Goal: Information Seeking & Learning: Understand process/instructions

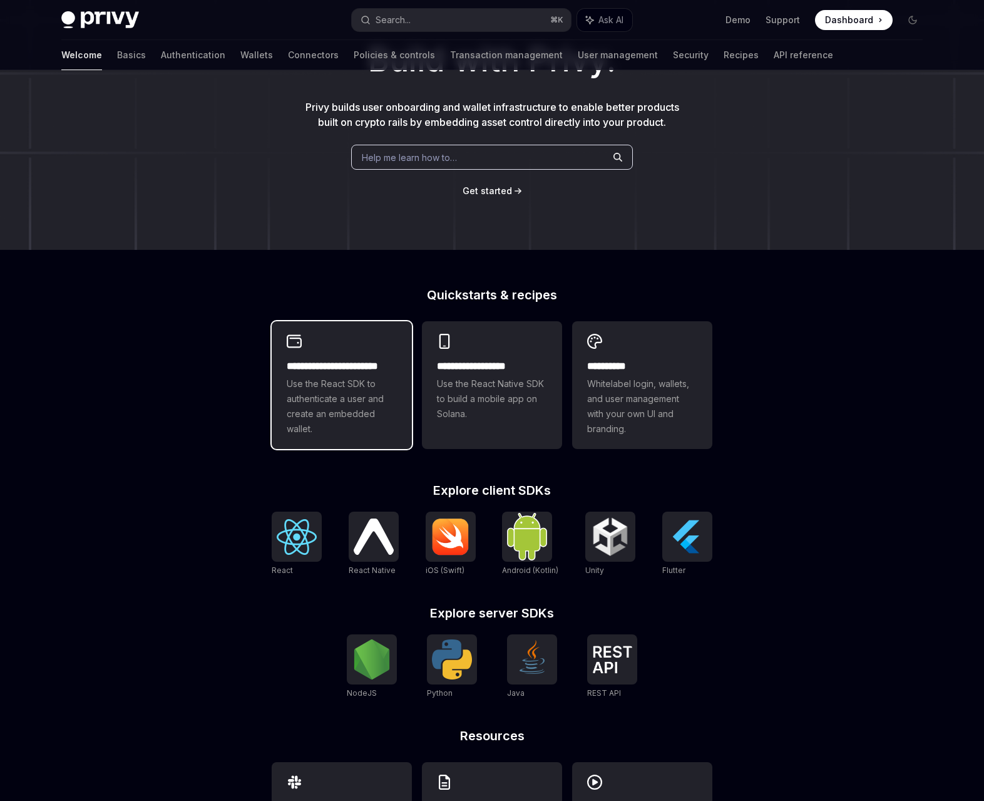
scroll to position [113, 0]
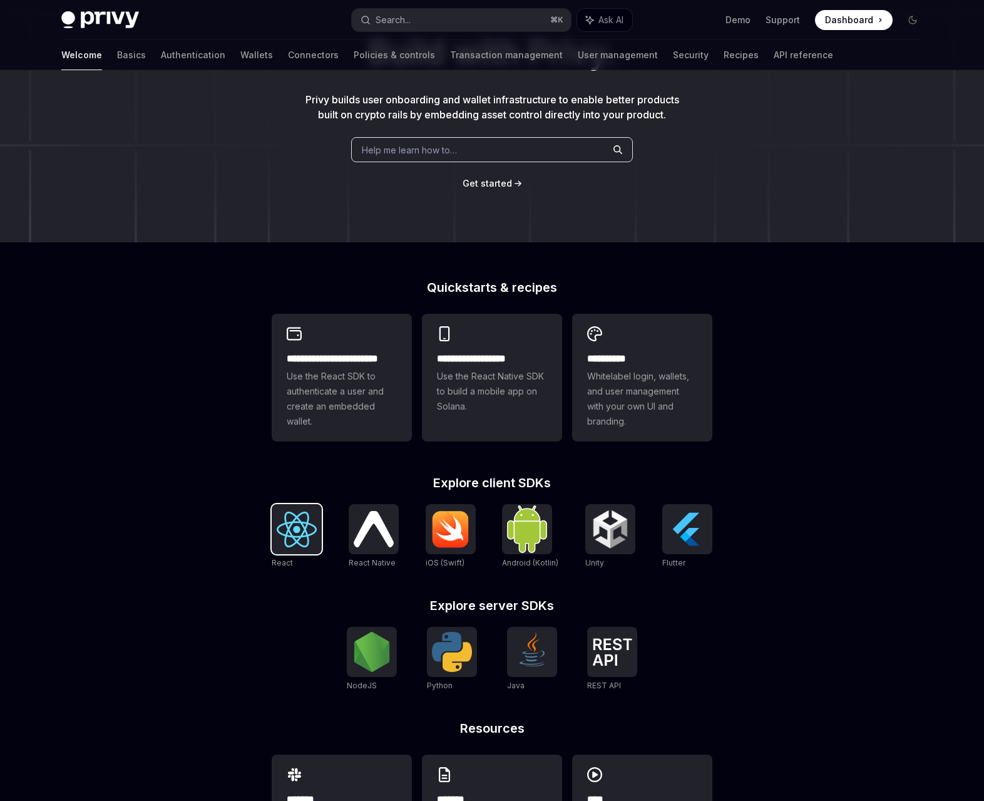
click at [280, 538] on img at bounding box center [297, 529] width 40 height 36
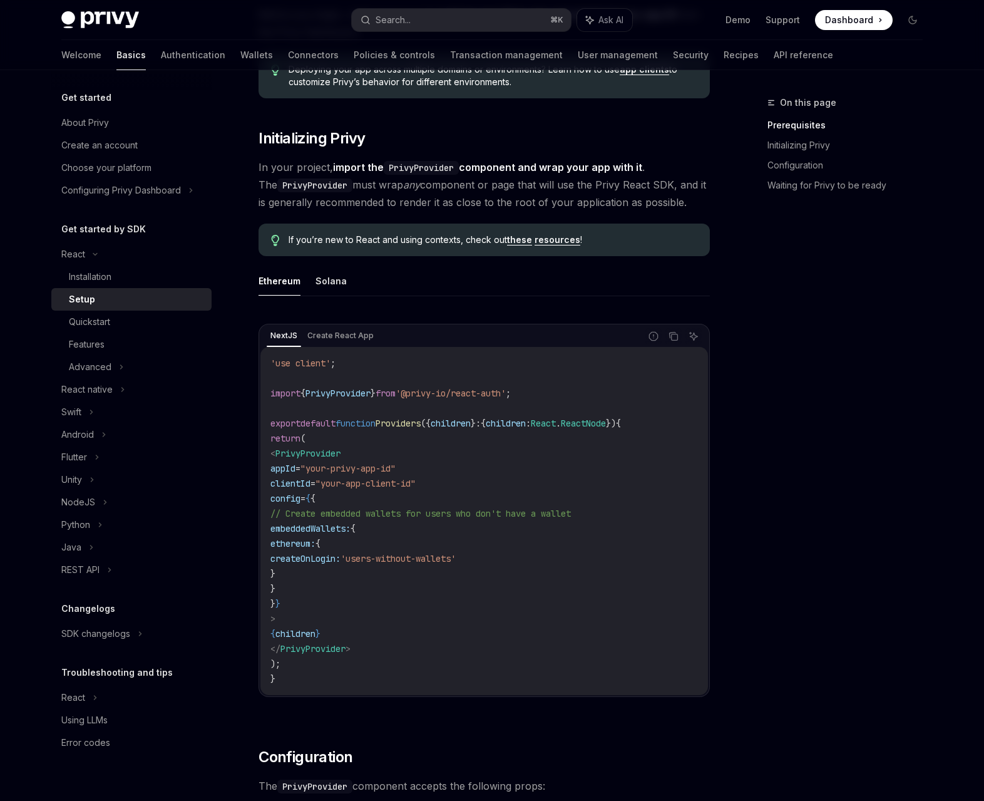
scroll to position [194, 0]
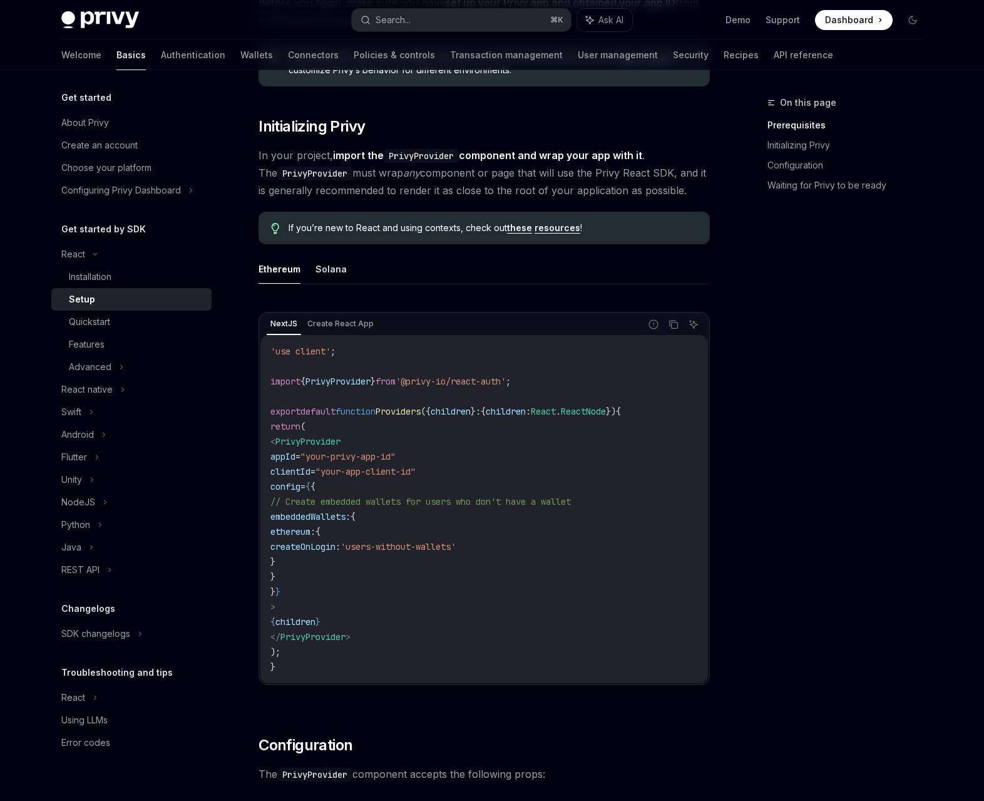
click at [398, 409] on span "Providers" at bounding box center [398, 411] width 45 height 11
click at [324, 447] on code "'use client' ; import { PrivyProvider } from '@privy-io/react-auth' ; export de…" at bounding box center [484, 509] width 428 height 331
copy span "PrivyProvider"
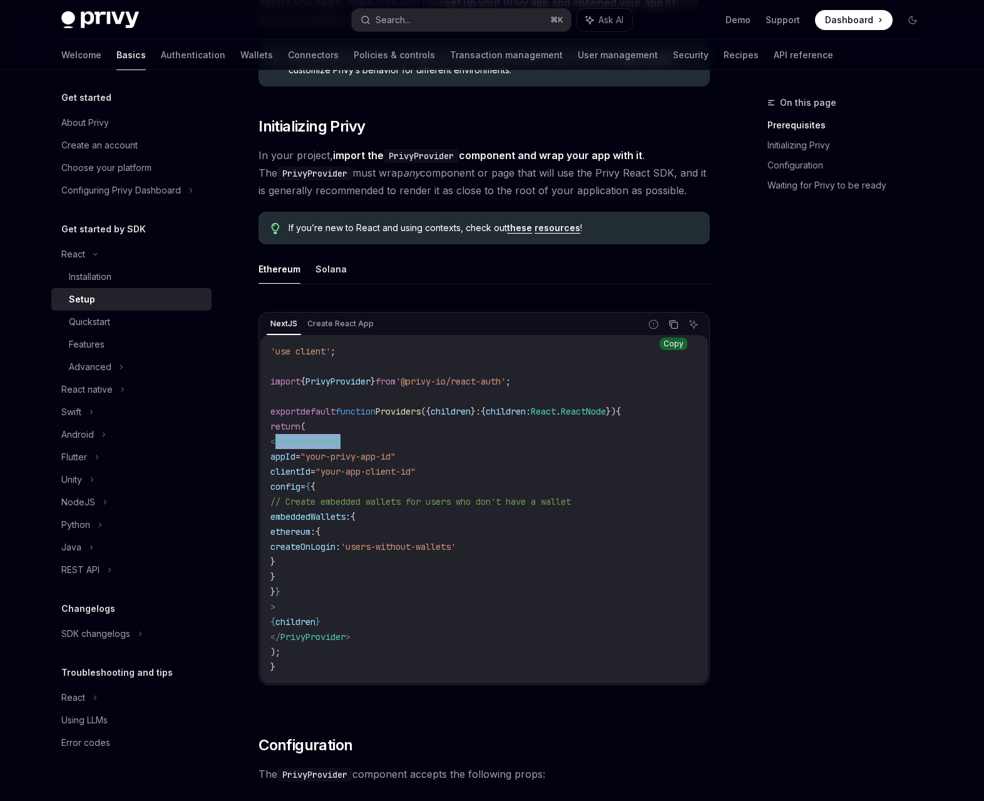
click at [672, 327] on icon "Copy the contents from the code block" at bounding box center [674, 324] width 10 height 10
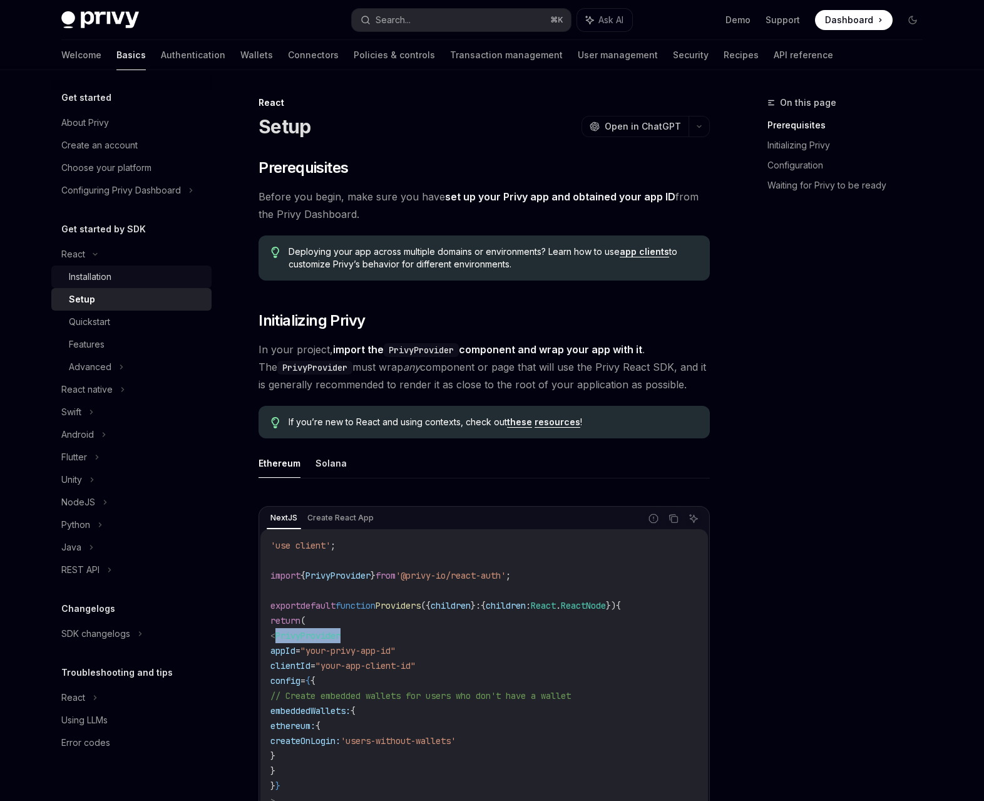
click at [80, 269] on link "Installation" at bounding box center [131, 276] width 160 height 23
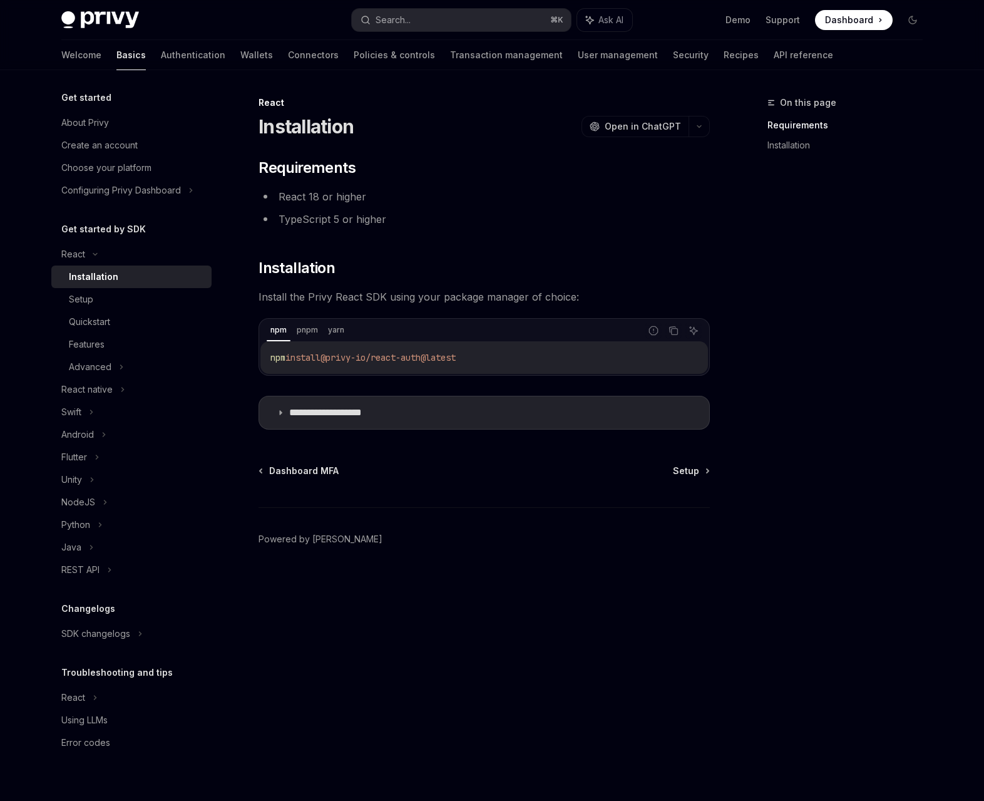
click at [452, 354] on span "@privy-io/react-auth@latest" at bounding box center [388, 357] width 135 height 11
copy div "npm install @privy-io/react-auth@latest"
click at [147, 300] on div "Setup" at bounding box center [136, 299] width 135 height 15
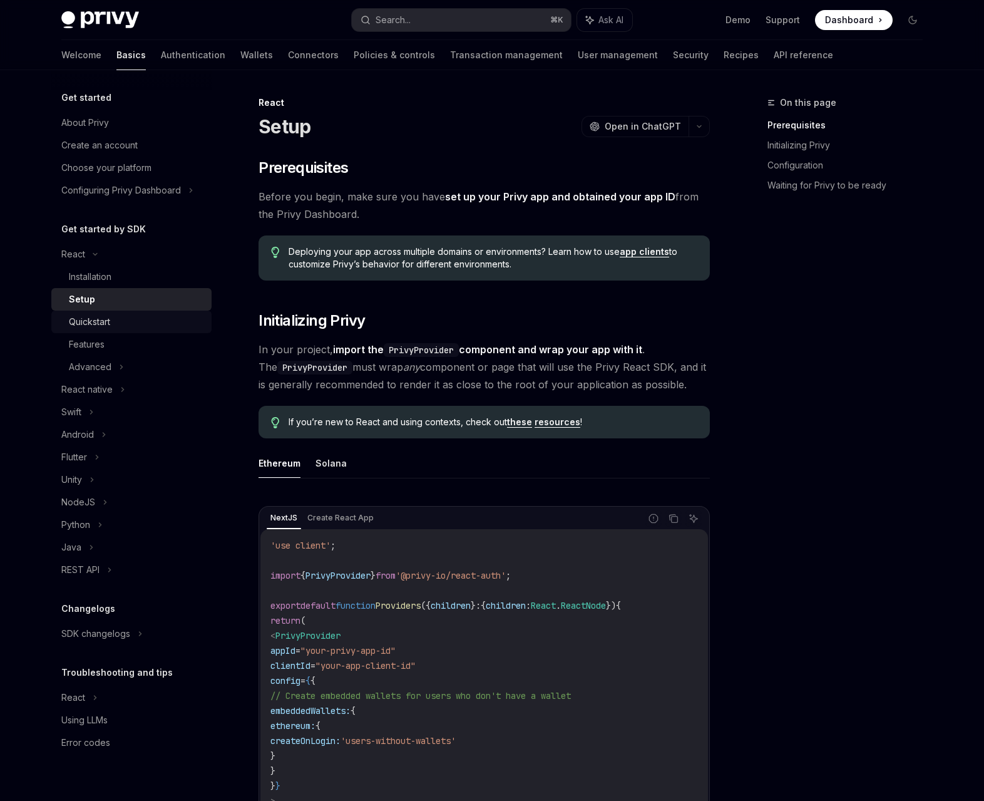
click at [124, 325] on div "Quickstart" at bounding box center [136, 321] width 135 height 15
type textarea "*"
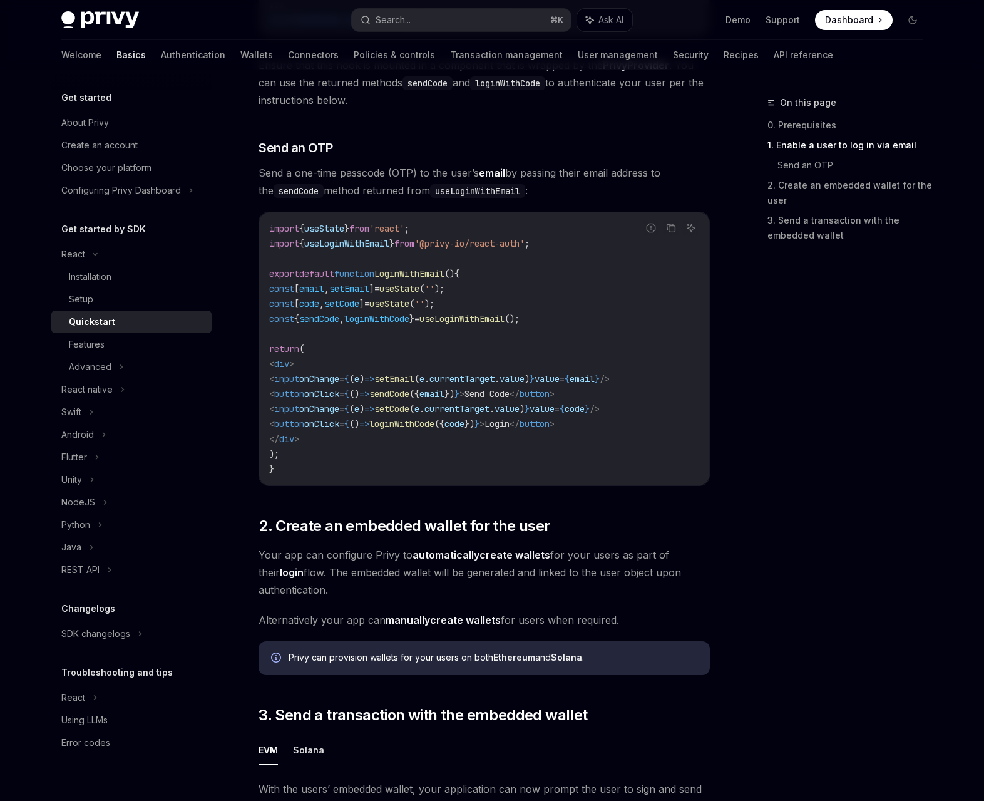
scroll to position [479, 0]
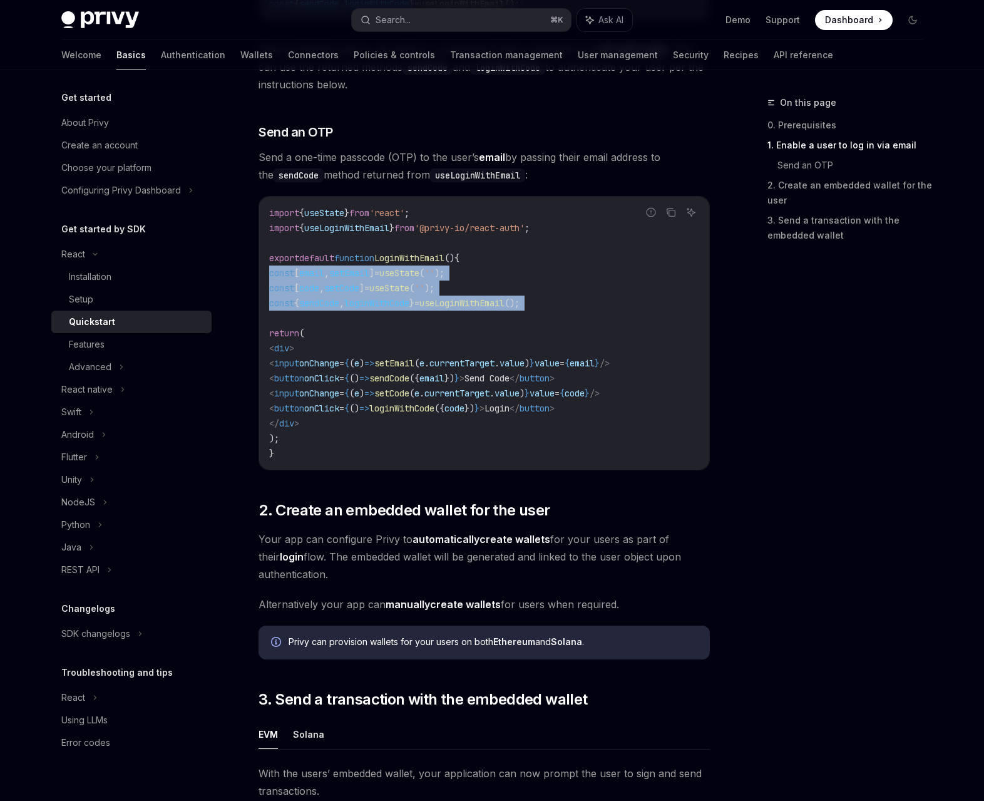
drag, startPoint x: 329, startPoint y: 316, endPoint x: 256, endPoint y: 278, distance: 82.6
click at [256, 278] on div "React Quickstart OpenAI Open in ChatGPT Learn how to authenticate users, create…" at bounding box center [366, 474] width 691 height 1716
click at [802, 202] on link "2. Create an embedded wallet for the user" at bounding box center [849, 192] width 165 height 35
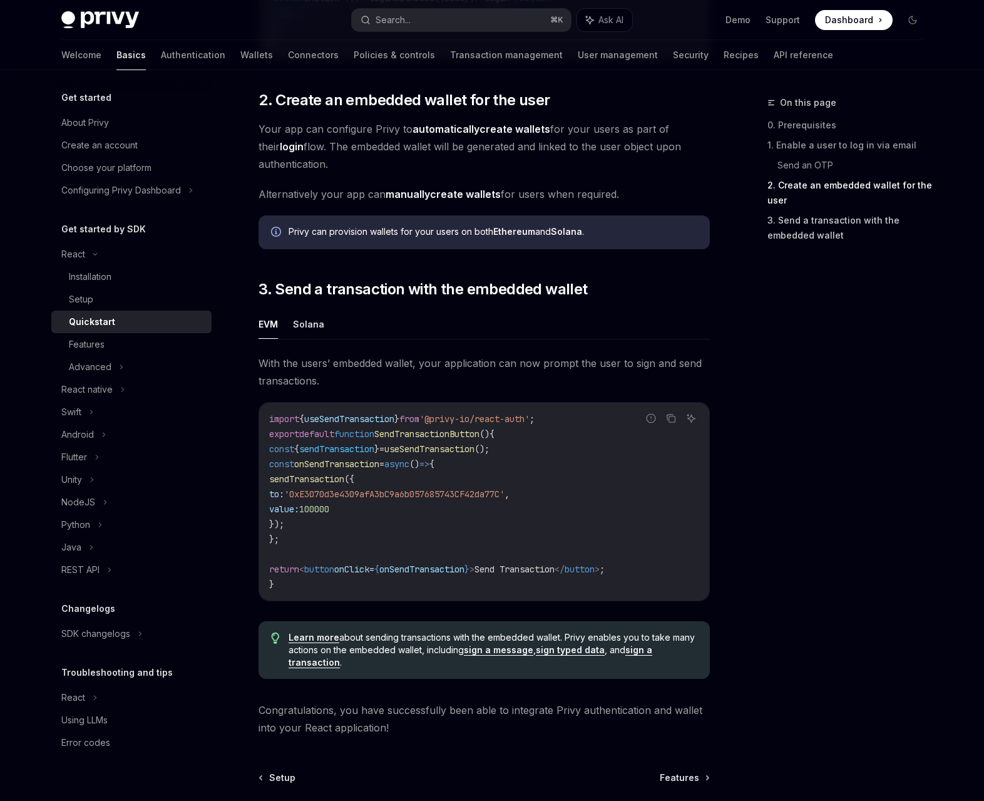
click at [806, 219] on link "3. Send a transaction with the embedded wallet" at bounding box center [849, 227] width 165 height 35
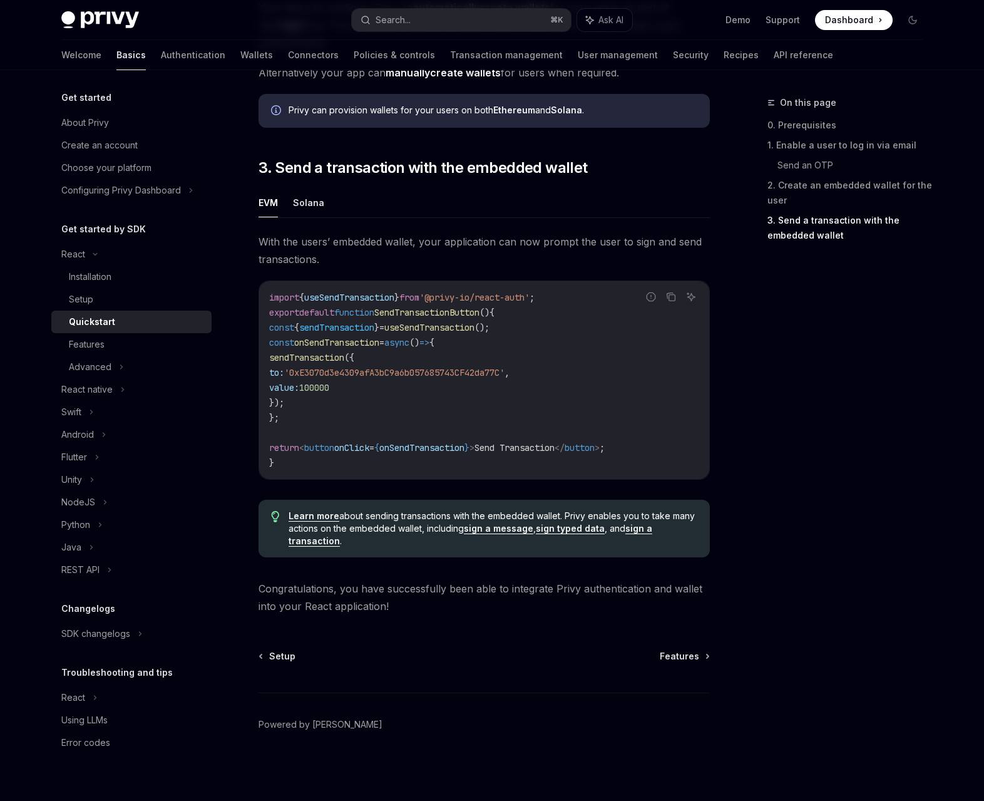
scroll to position [1015, 0]
